Goal: Task Accomplishment & Management: Use online tool/utility

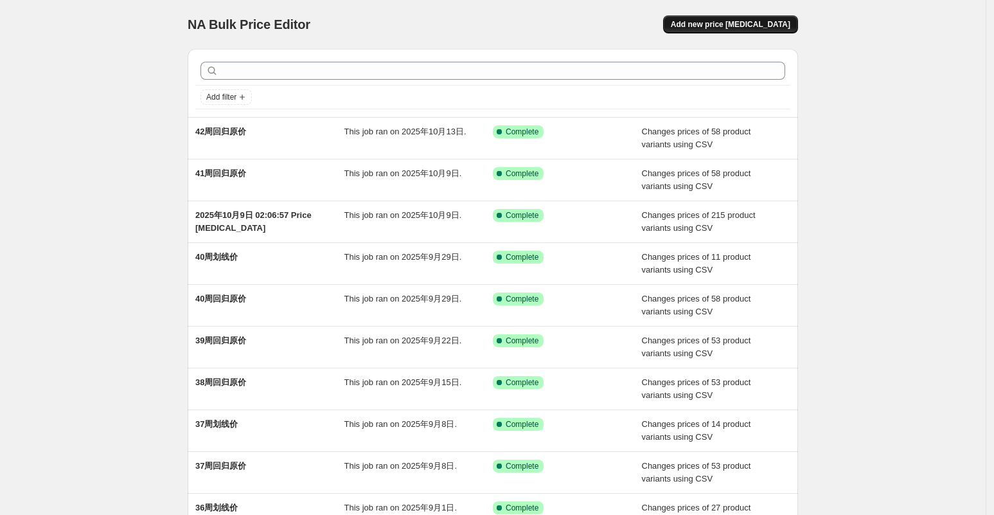
click at [774, 28] on span "Add new price [MEDICAL_DATA]" at bounding box center [730, 24] width 119 height 10
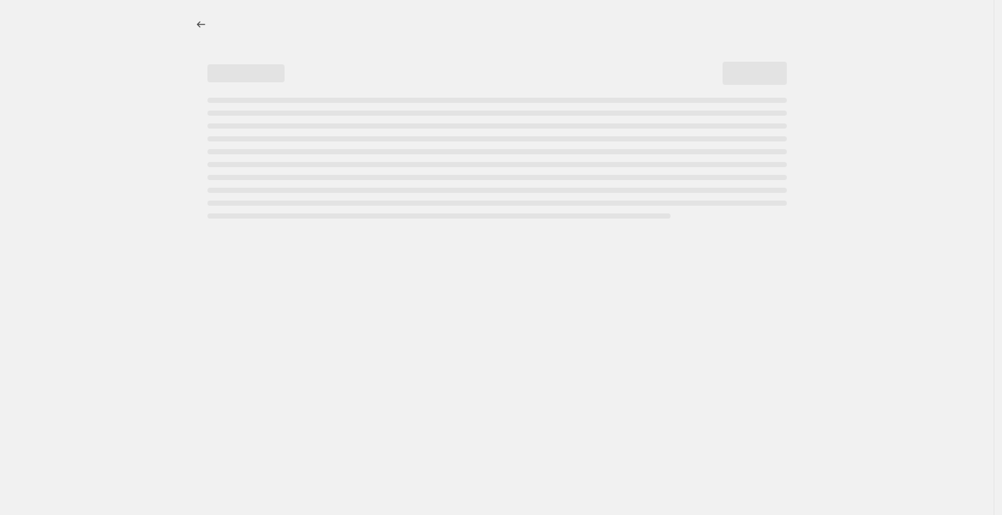
select select "percentage"
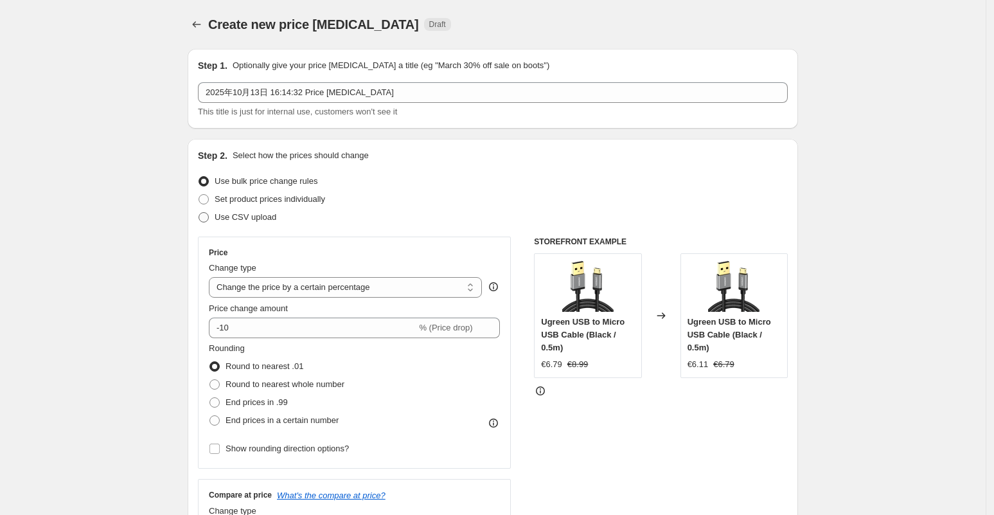
click at [265, 215] on span "Use CSV upload" at bounding box center [246, 217] width 62 height 10
click at [199, 213] on input "Use CSV upload" at bounding box center [199, 212] width 1 height 1
radio input "true"
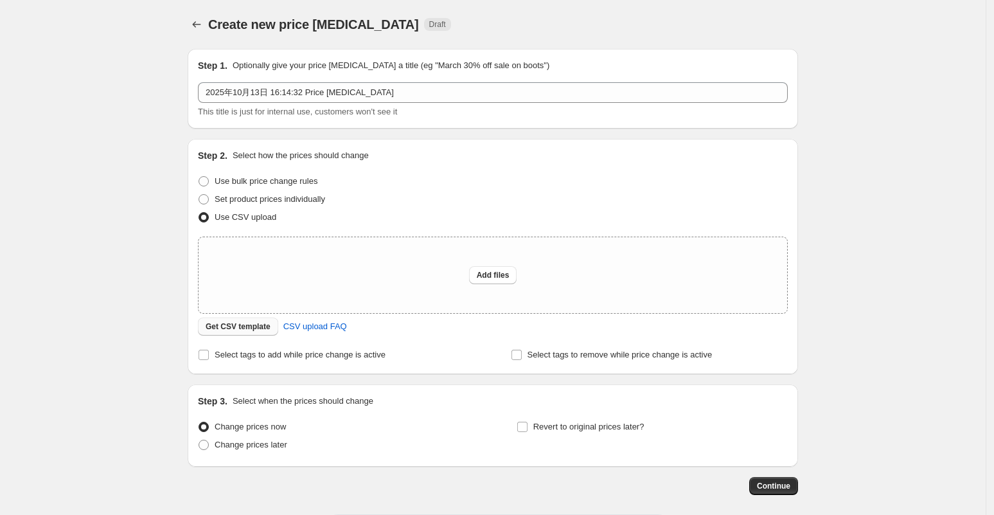
click at [266, 325] on span "Get CSV template" at bounding box center [238, 326] width 65 height 10
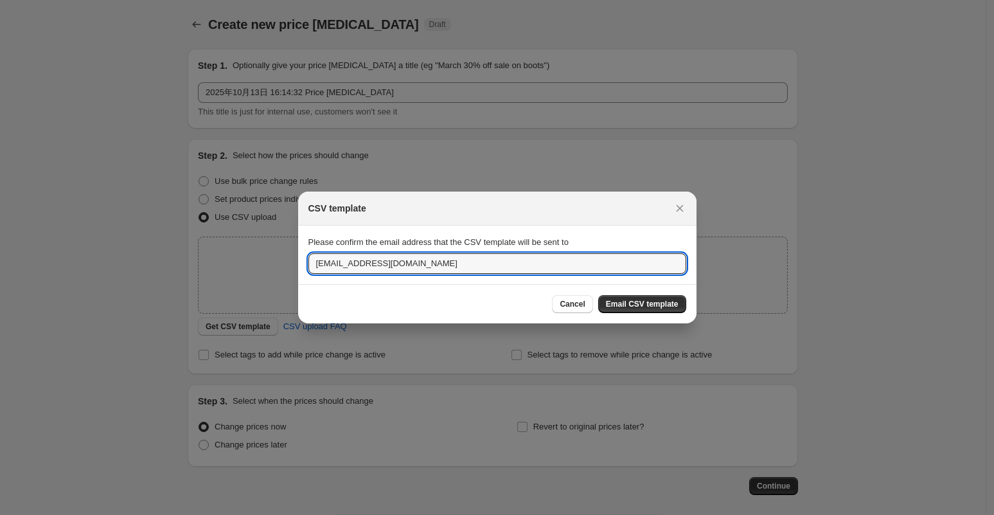
drag, startPoint x: 337, startPoint y: 262, endPoint x: 285, endPoint y: 261, distance: 52.7
type input "lotus@ugreen.com"
click at [643, 301] on span "Email CSV template" at bounding box center [642, 304] width 73 height 10
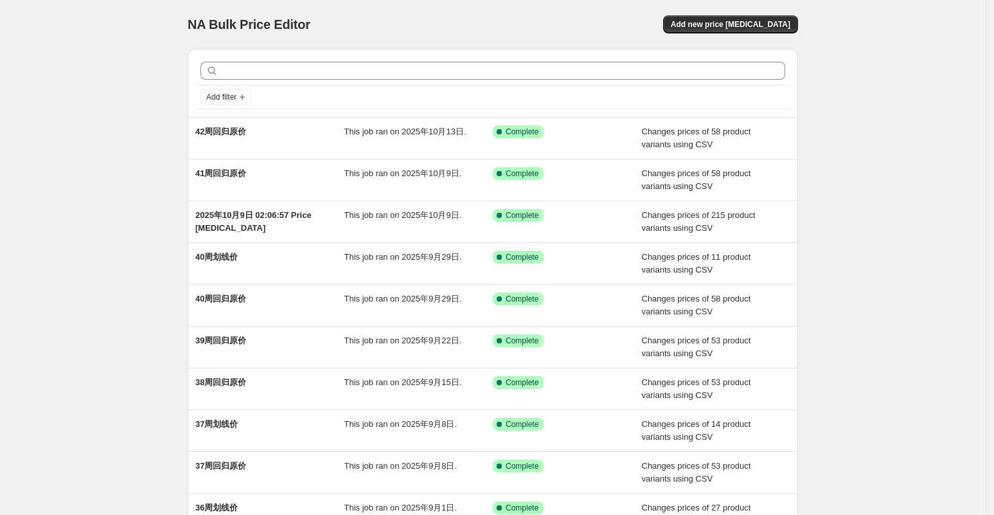
click at [736, 13] on div "NA Bulk Price Editor. This page is ready NA Bulk Price Editor Add new price [ME…" at bounding box center [493, 24] width 610 height 49
click at [741, 25] on span "Add new price [MEDICAL_DATA]" at bounding box center [730, 24] width 119 height 10
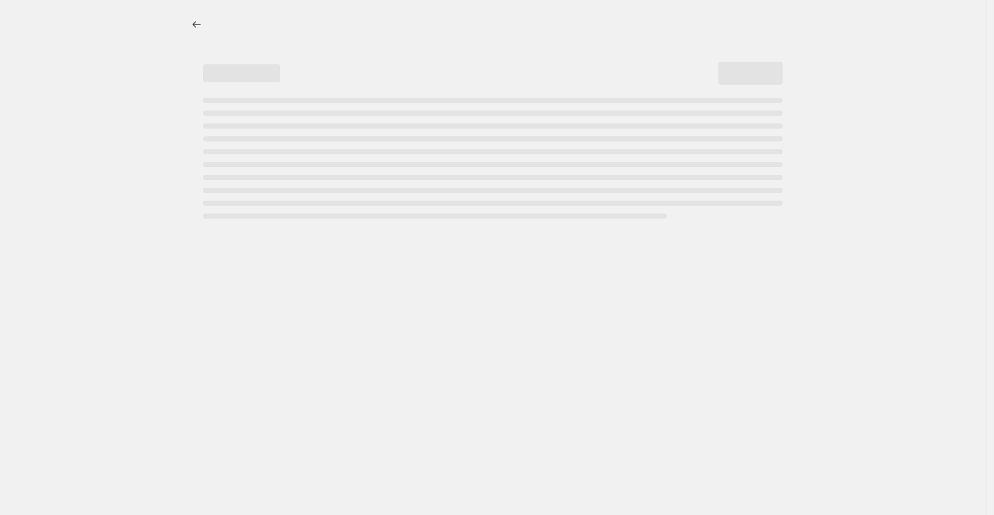
select select "percentage"
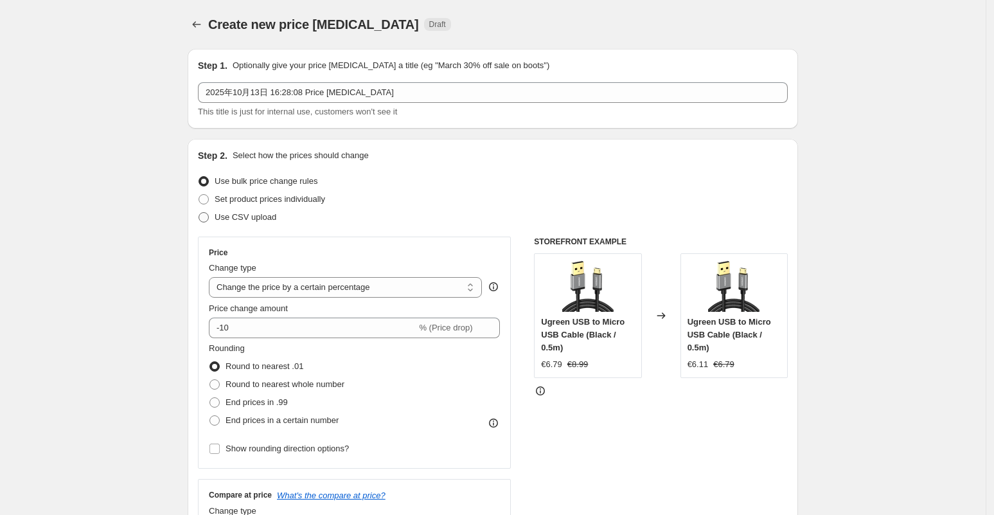
click at [251, 215] on span "Use CSV upload" at bounding box center [246, 217] width 62 height 10
click at [199, 213] on input "Use CSV upload" at bounding box center [199, 212] width 1 height 1
radio input "true"
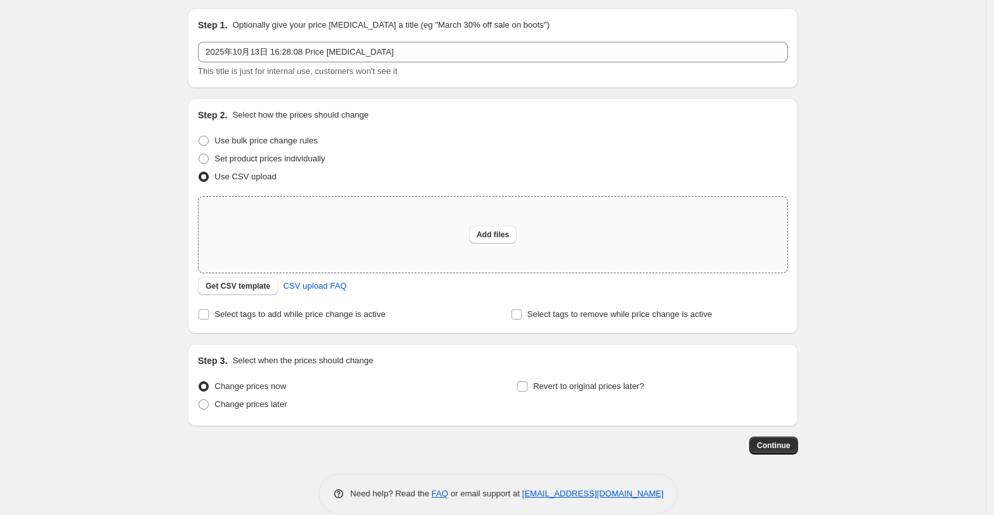
scroll to position [58, 0]
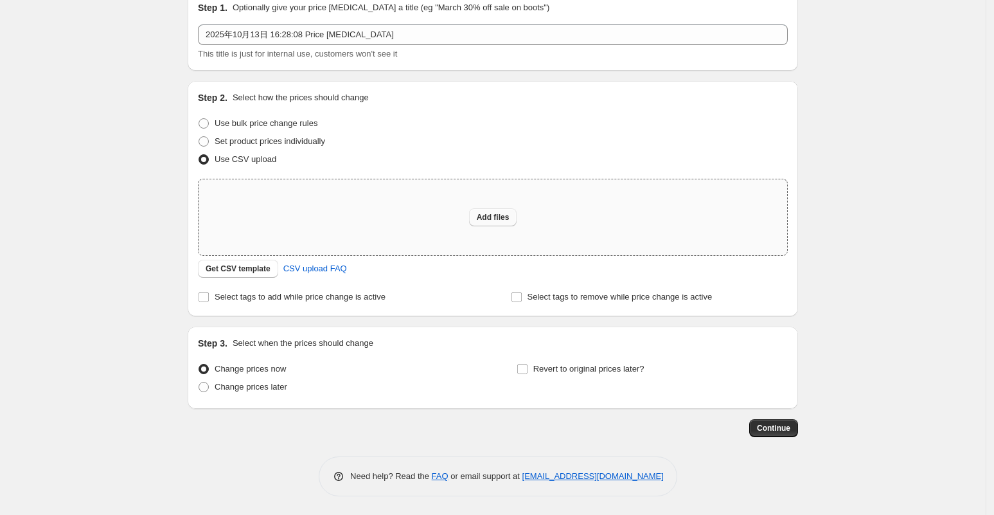
click at [494, 218] on span "Add files" at bounding box center [493, 217] width 33 height 10
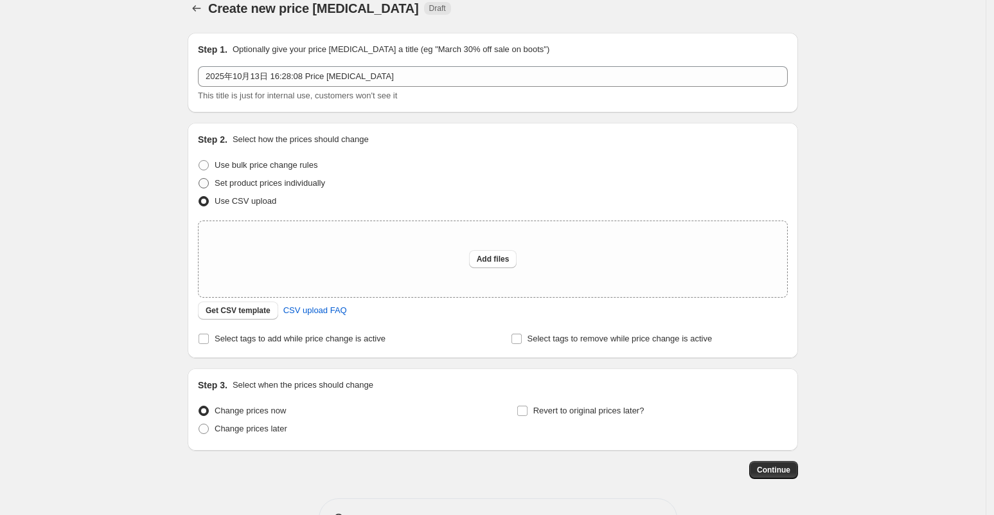
scroll to position [0, 0]
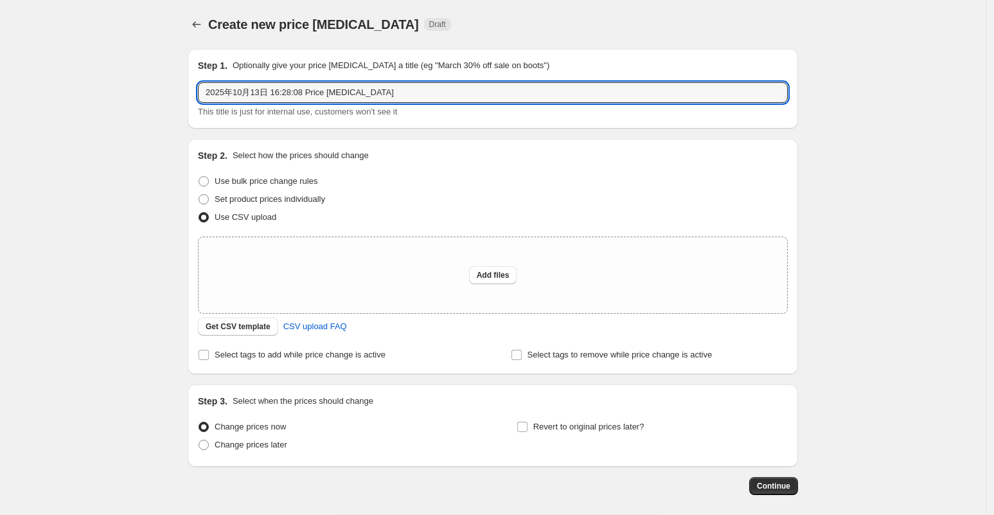
drag, startPoint x: 376, startPoint y: 96, endPoint x: 181, endPoint y: 99, distance: 195.3
click at [181, 99] on div "Step 1. Optionally give your price [MEDICAL_DATA] a title (eg "March 30% off sa…" at bounding box center [487, 267] width 621 height 456
type input "42周划线价"
click at [485, 279] on span "Add files" at bounding box center [493, 275] width 33 height 10
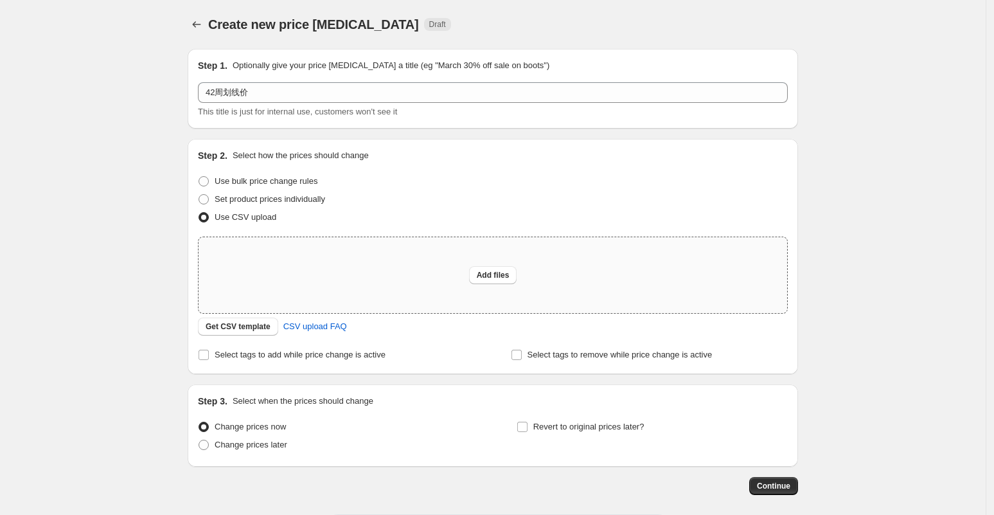
click at [504, 286] on div "Add files" at bounding box center [493, 275] width 588 height 76
type input "C:\fakepath\EU42周划线价.csv"
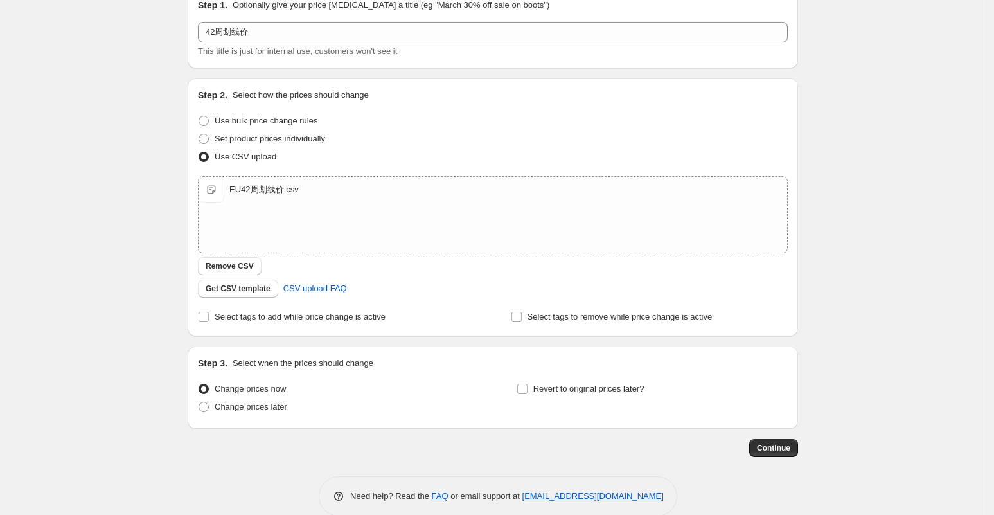
scroll to position [80, 0]
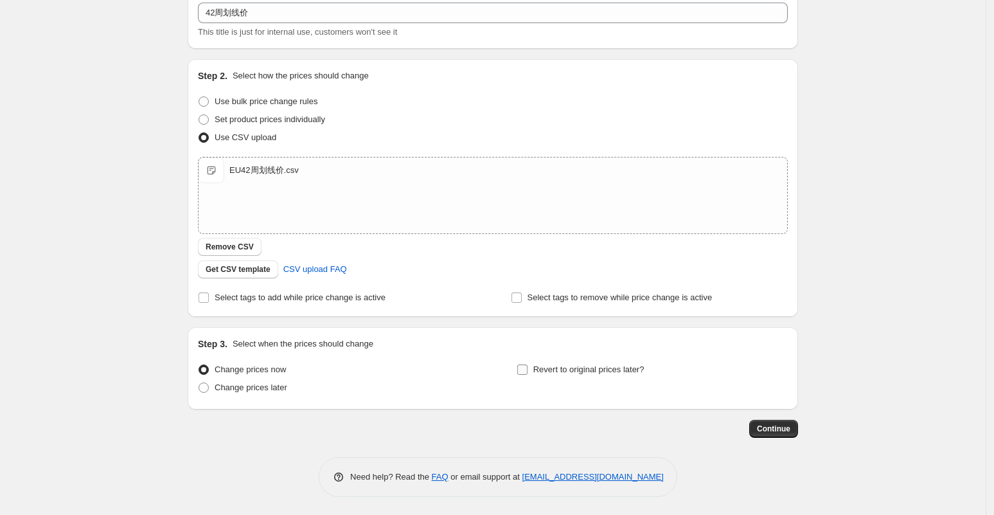
click at [540, 364] on span "Revert to original prices later?" at bounding box center [588, 369] width 111 height 10
click at [527, 364] on input "Revert to original prices later?" at bounding box center [522, 369] width 10 height 10
checkbox input "true"
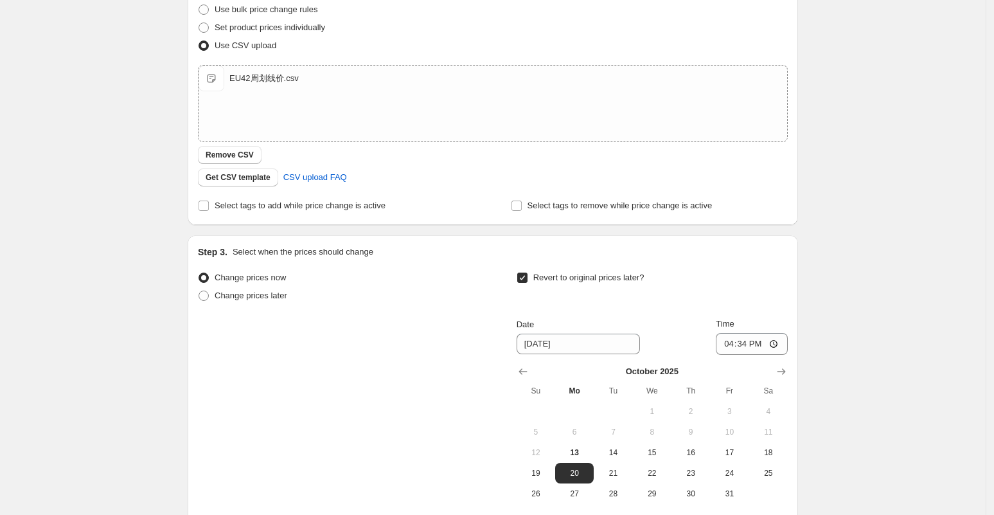
scroll to position [299, 0]
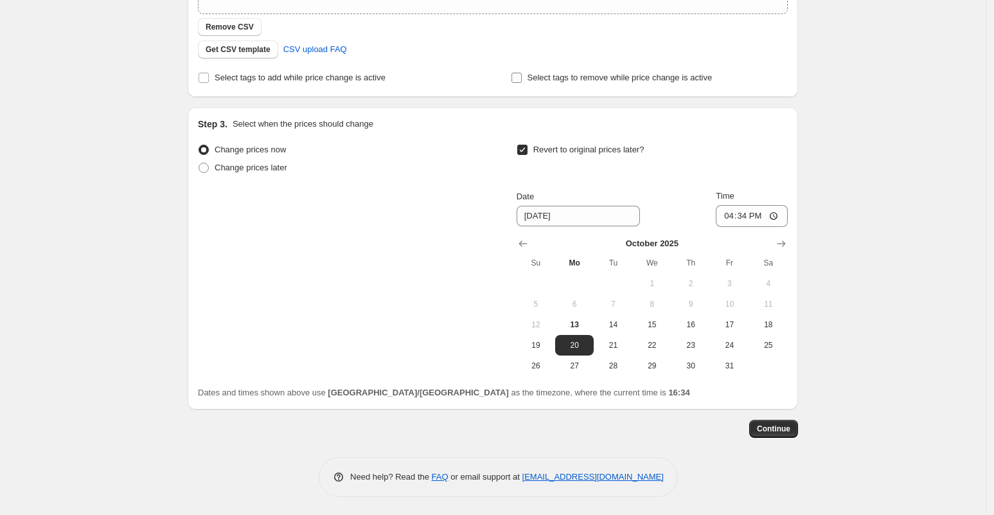
click at [572, 78] on span "Select tags to remove while price change is active" at bounding box center [619, 78] width 185 height 10
click at [522, 78] on input "Select tags to remove while price change is active" at bounding box center [516, 78] width 10 height 10
checkbox input "true"
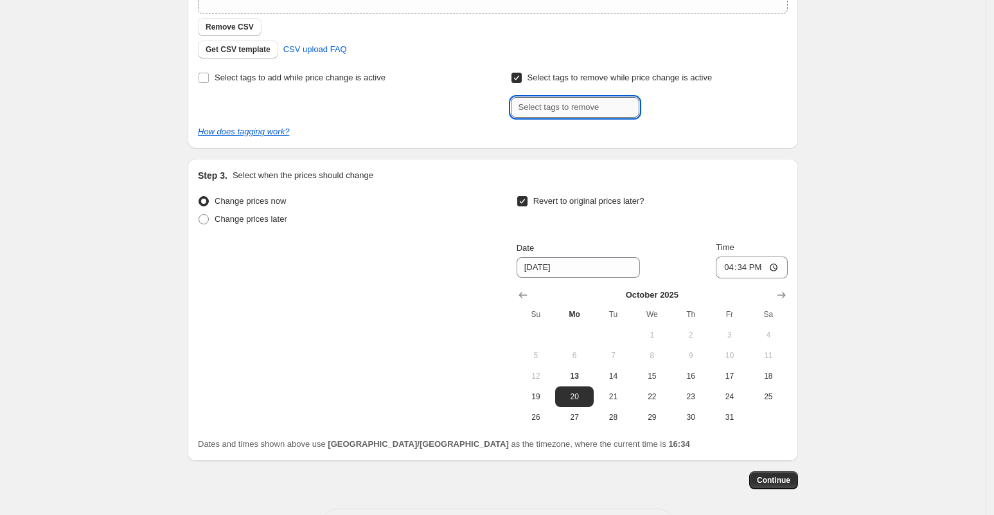
click at [580, 109] on input "text" at bounding box center [575, 107] width 128 height 21
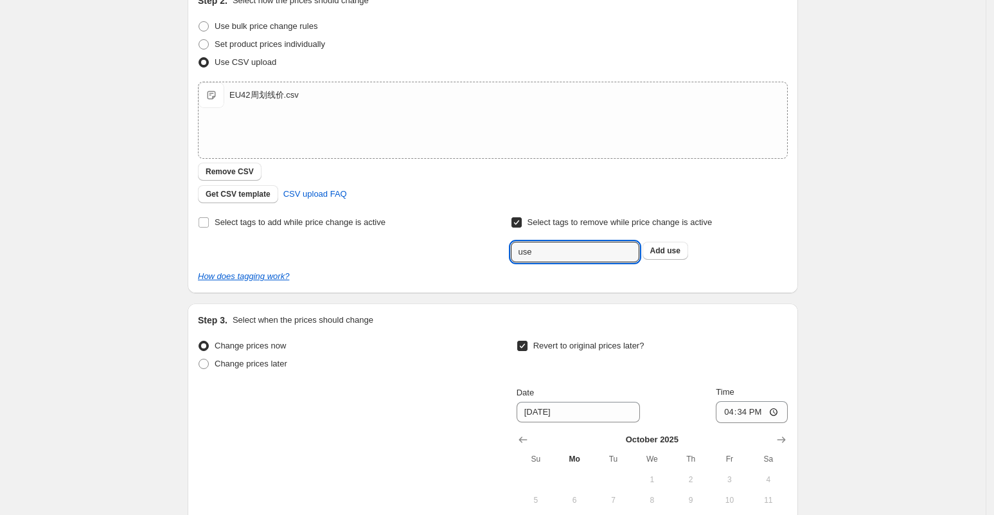
scroll to position [321, 0]
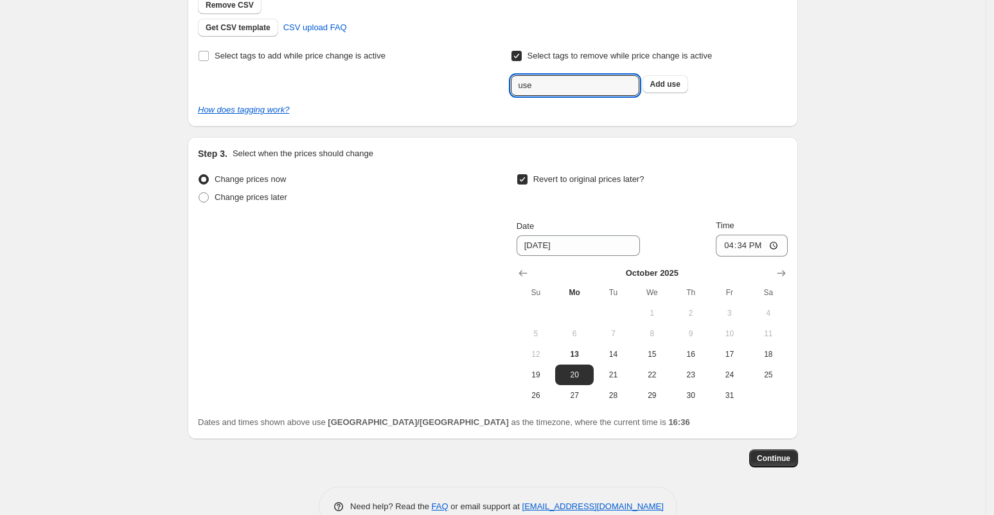
drag, startPoint x: 549, startPoint y: 89, endPoint x: 508, endPoint y: 81, distance: 41.8
click at [504, 84] on div "Select tags to add while price change is active Select tags to remove while pri…" at bounding box center [493, 71] width 590 height 49
paste input "USE_COUPON"
type input "USE_COUPON"
click at [682, 82] on span "USE_COUPON" at bounding box center [694, 84] width 54 height 9
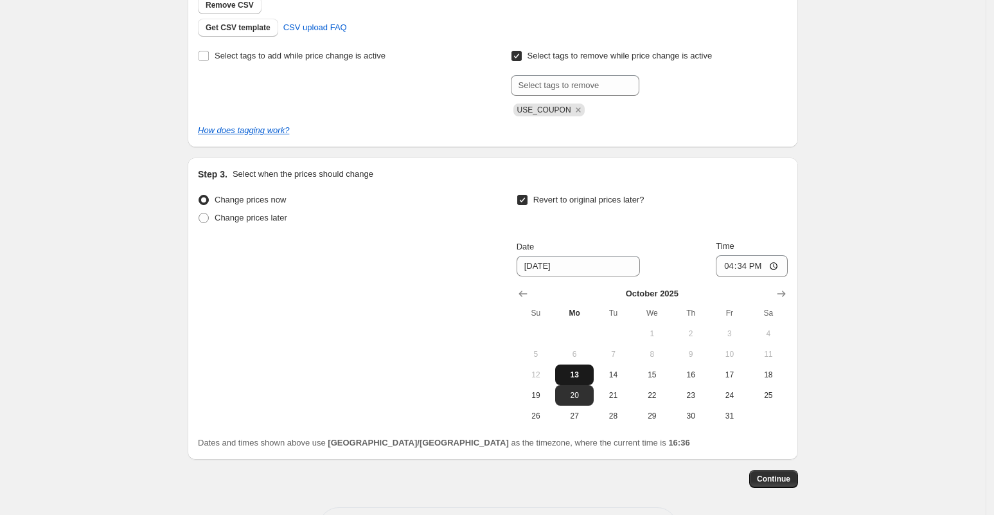
click at [587, 370] on span "13" at bounding box center [574, 374] width 28 height 10
type input "[DATE]"
click at [597, 205] on span "Revert to original prices later?" at bounding box center [588, 199] width 111 height 13
click at [527, 205] on input "Revert to original prices later?" at bounding box center [522, 200] width 10 height 10
checkbox input "false"
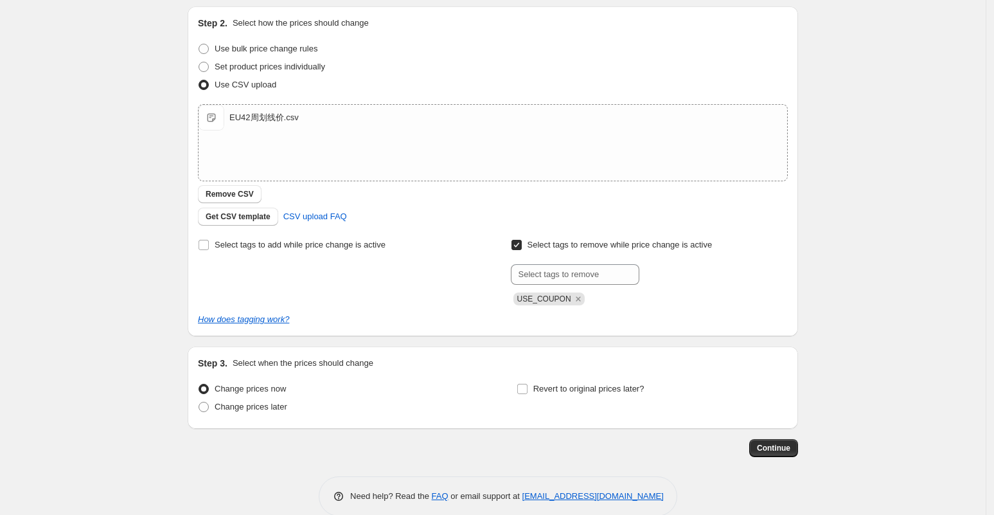
scroll to position [152, 0]
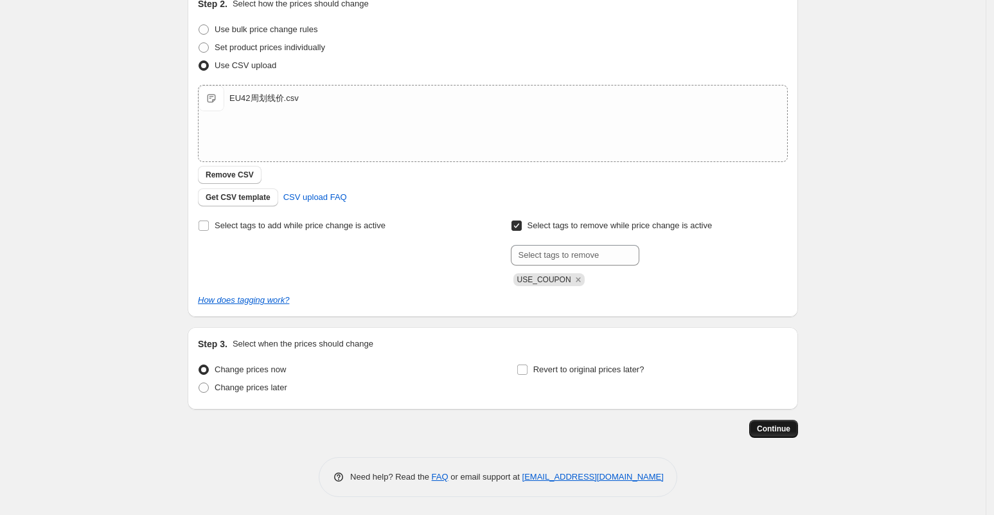
click at [786, 425] on span "Continue" at bounding box center [773, 428] width 33 height 10
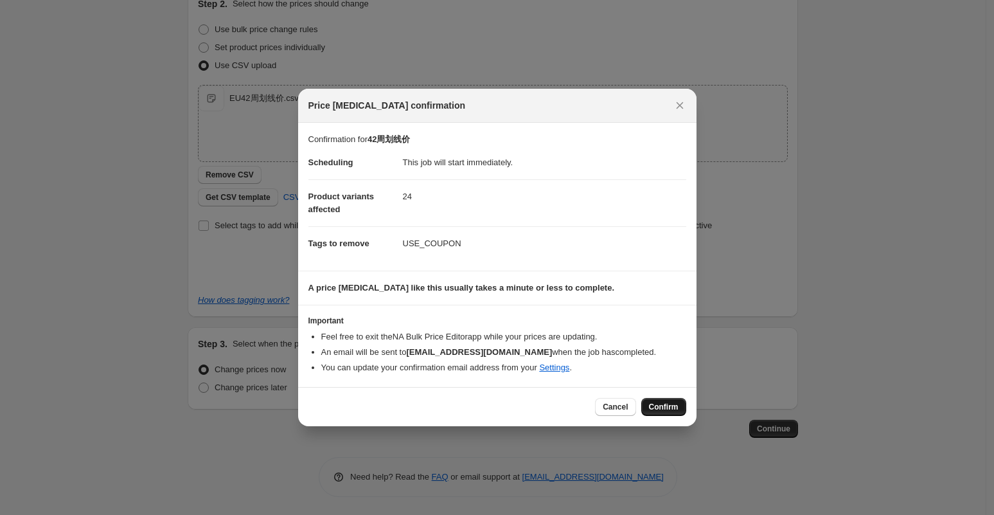
click at [660, 406] on span "Confirm" at bounding box center [664, 407] width 30 height 10
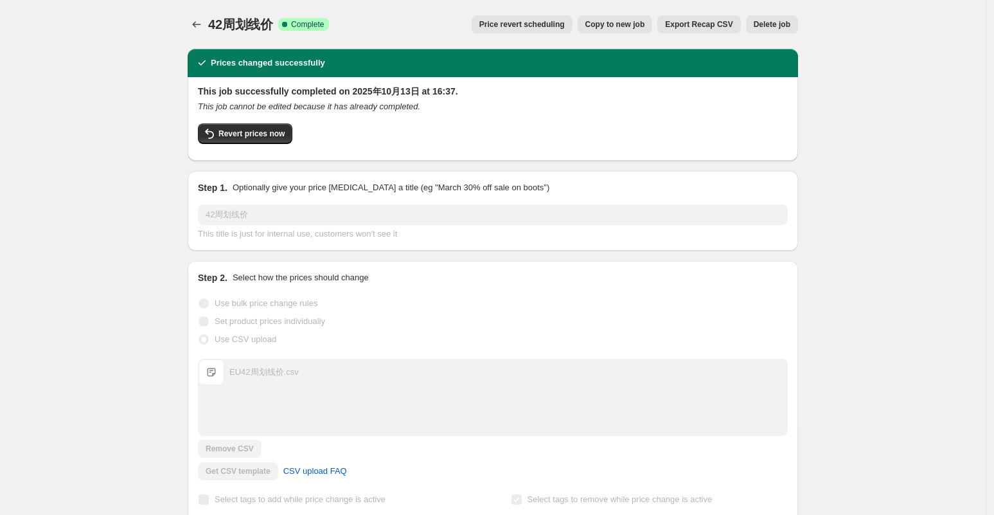
click at [202, 15] on div "42周划线价. This page is ready 42周划线价 Success Complete Complete Price revert schedu…" at bounding box center [493, 24] width 610 height 49
click at [199, 27] on icon "Price change jobs" at bounding box center [197, 24] width 8 height 6
